Goal: Transaction & Acquisition: Download file/media

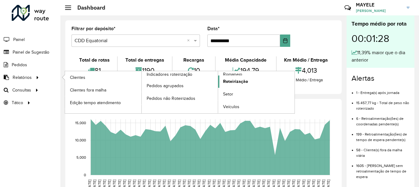
click at [242, 76] on link "Roteirização" at bounding box center [256, 82] width 76 height 12
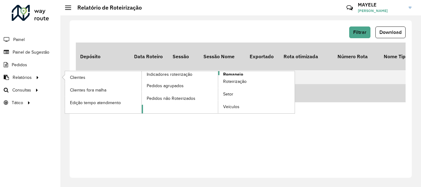
click at [241, 74] on span "Romaneio" at bounding box center [233, 74] width 20 height 6
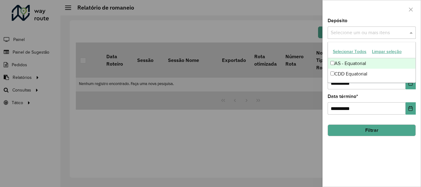
click at [376, 28] on div "Selecione um ou mais itens" at bounding box center [372, 33] width 88 height 12
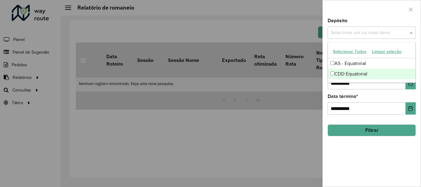
click at [348, 73] on div "CDD Equatorial" at bounding box center [372, 74] width 88 height 10
click at [409, 85] on icon "Choose Date" at bounding box center [411, 83] width 4 height 5
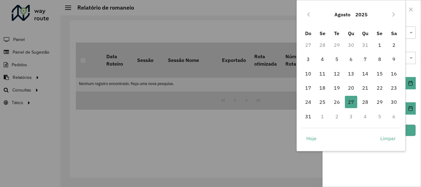
click at [336, 15] on button "Agosto" at bounding box center [342, 14] width 21 height 15
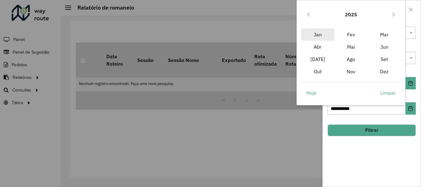
click at [324, 36] on span "Jan" at bounding box center [317, 34] width 33 height 12
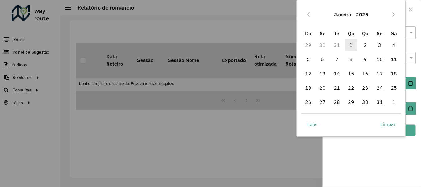
click at [349, 42] on span "1" at bounding box center [351, 45] width 12 height 12
type input "**********"
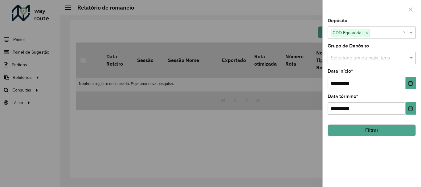
click at [386, 133] on button "Filtrar" at bounding box center [372, 131] width 88 height 12
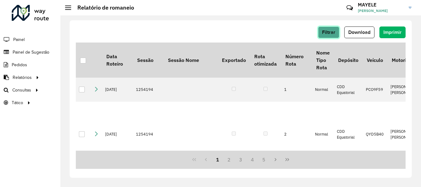
click at [326, 33] on span "Filtrar" at bounding box center [328, 32] width 13 height 5
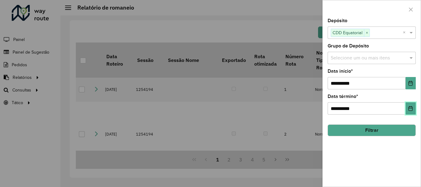
click at [416, 113] on button "Choose Date" at bounding box center [411, 108] width 10 height 12
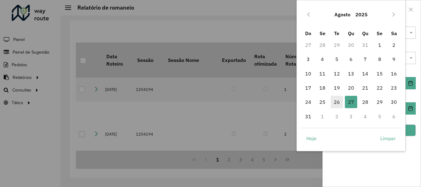
click at [339, 98] on span "26" at bounding box center [337, 102] width 12 height 12
type input "**********"
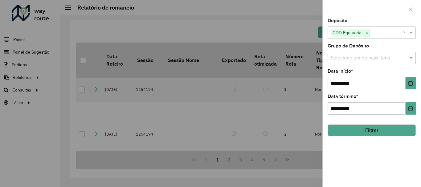
click at [379, 128] on button "Filtrar" at bounding box center [372, 131] width 88 height 12
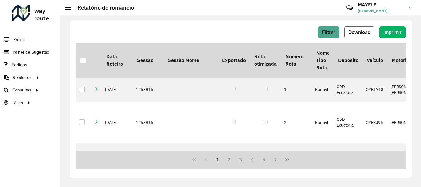
click at [370, 32] on span "Download" at bounding box center [360, 32] width 22 height 5
click at [366, 32] on span "Download" at bounding box center [360, 32] width 22 height 5
